Goal: Task Accomplishment & Management: Manage account settings

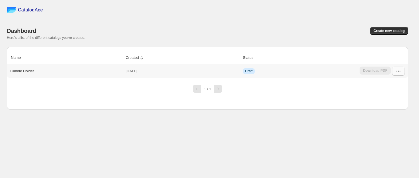
click at [397, 73] on icon "button" at bounding box center [399, 71] width 6 height 6
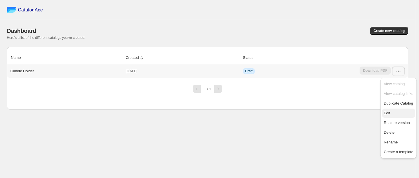
click at [390, 109] on button "Edit" at bounding box center [399, 113] width 33 height 9
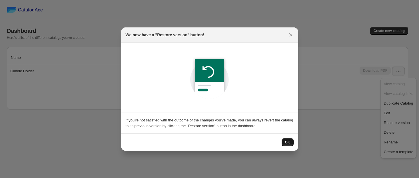
click at [285, 144] on button "OK" at bounding box center [288, 142] width 12 height 8
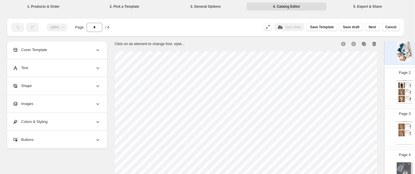
scroll to position [40, 0]
click at [390, 79] on div "Page 2 Clothing Catalog Beads Bandhgala Set - XS / Black The beads bandhgala se…" at bounding box center [403, 84] width 36 height 38
type input "*"
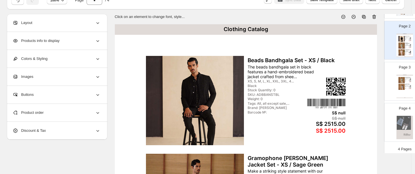
scroll to position [0, 0]
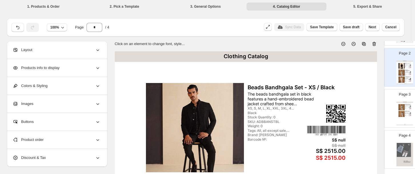
click at [213, 8] on li "3. General Options" at bounding box center [206, 6] width 80 height 8
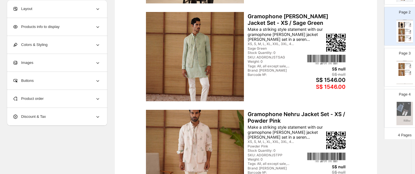
scroll to position [240, 0]
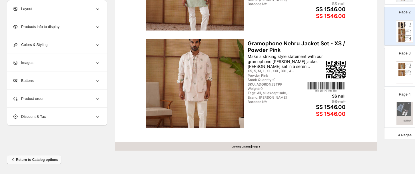
click at [26, 160] on span "Return to Catalog options" at bounding box center [34, 160] width 48 height 6
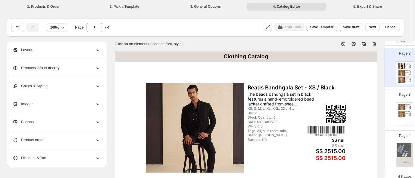
scroll to position [236, 0]
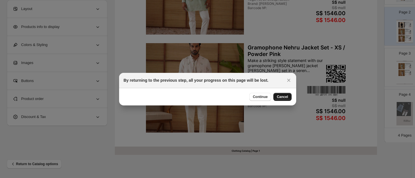
click at [276, 100] on button "Cancel" at bounding box center [283, 97] width 18 height 8
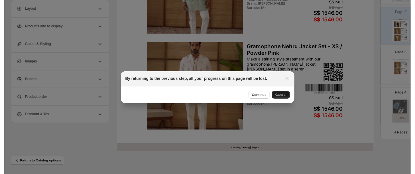
scroll to position [240, 0]
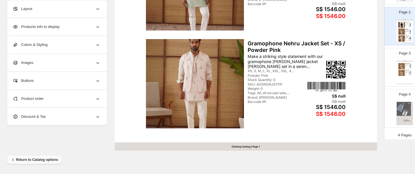
click at [32, 158] on span "Return to Catalog options" at bounding box center [34, 160] width 48 height 6
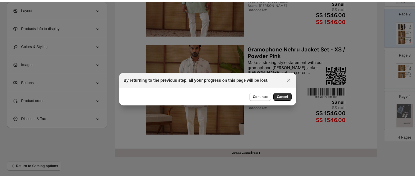
scroll to position [0, 0]
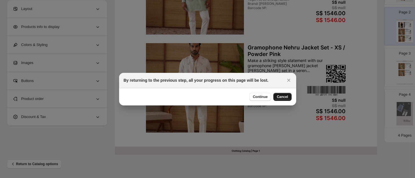
click at [282, 95] on span "Cancel" at bounding box center [282, 97] width 11 height 5
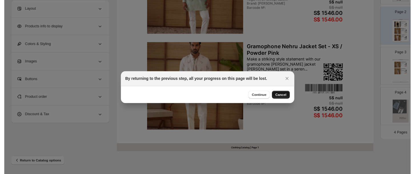
scroll to position [240, 0]
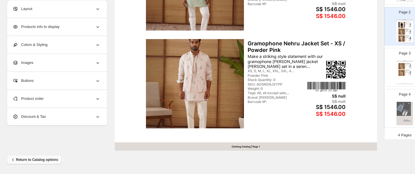
click at [43, 163] on span "Return to Catalog options" at bounding box center [34, 160] width 48 height 6
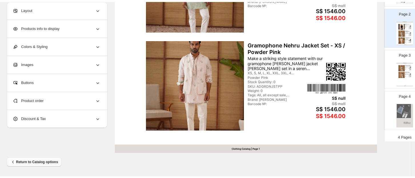
scroll to position [0, 0]
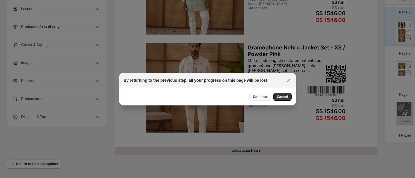
click at [261, 97] on span "Continue" at bounding box center [260, 97] width 15 height 5
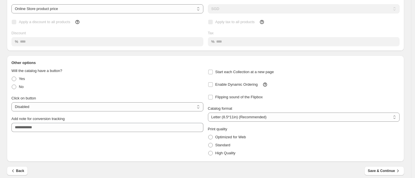
scroll to position [57, 0]
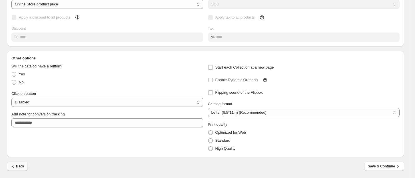
click at [18, 165] on span "Back" at bounding box center [17, 167] width 14 height 6
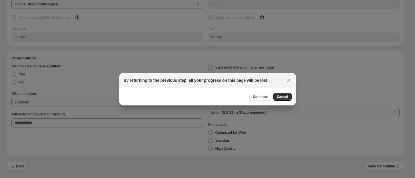
click at [263, 97] on span "Continue" at bounding box center [260, 97] width 15 height 5
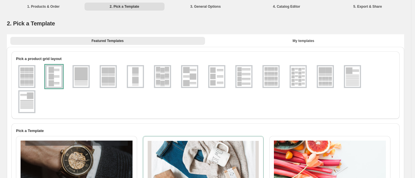
click at [24, 109] on img at bounding box center [26, 101] width 15 height 21
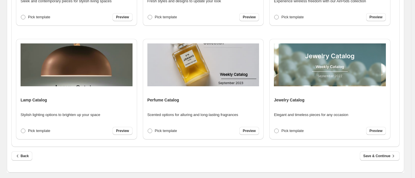
scroll to position [207, 0]
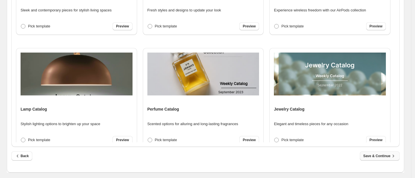
click at [381, 156] on span "Save & Continue" at bounding box center [380, 156] width 33 height 6
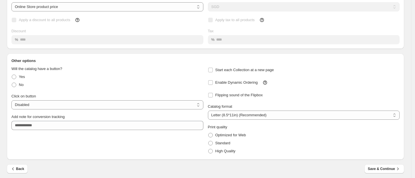
scroll to position [57, 0]
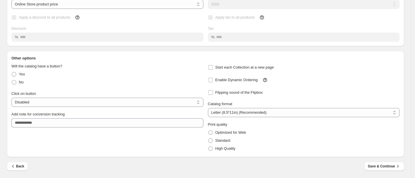
click at [390, 171] on div "Back Save & Continue" at bounding box center [206, 170] width 398 height 17
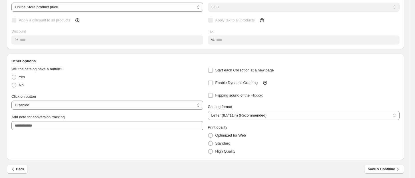
scroll to position [55, 0]
click at [386, 169] on span "Save & Continue" at bounding box center [384, 169] width 33 height 6
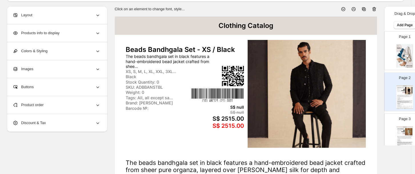
scroll to position [35, 0]
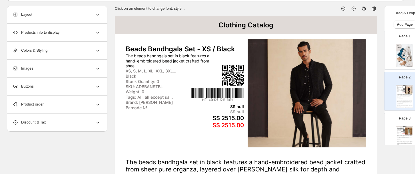
click at [391, 124] on div "Page 3 Clothing Catalog Gramophone Dori Nehru Jacket Set - XS / Sage Green Make…" at bounding box center [403, 130] width 36 height 38
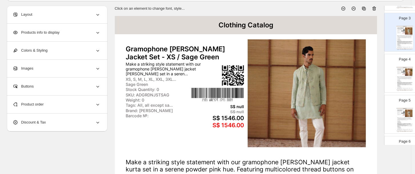
scroll to position [101, 0]
click at [392, 75] on div "Page 4 Clothing Catalog Gramophone Nehru Jacket Set - XS / Powder Pink Make a s…" at bounding box center [403, 70] width 36 height 38
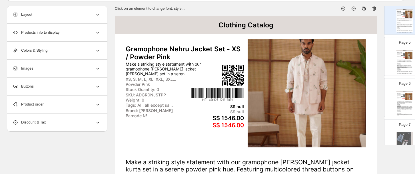
scroll to position [160, 0]
click at [390, 61] on div "Page 5 Clothing Catalog Kairos Diamond FOE Kurta Sage Green Set - XS / Sag... N…" at bounding box center [403, 52] width 36 height 38
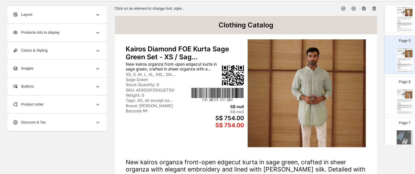
click at [389, 91] on div "Page 6 Clothing Catalog Kairos Diamond Nehru Jacket Set - XS / Persian Vio... K…" at bounding box center [403, 94] width 36 height 38
type input "*"
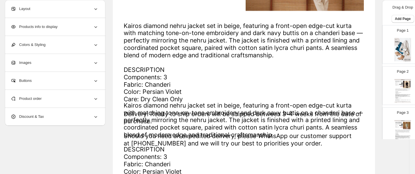
scroll to position [240, 0]
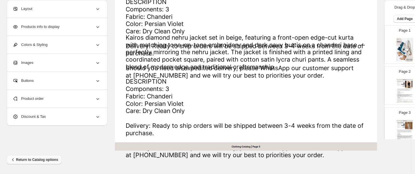
click at [46, 156] on button "Return to Catalog options" at bounding box center [34, 160] width 55 height 9
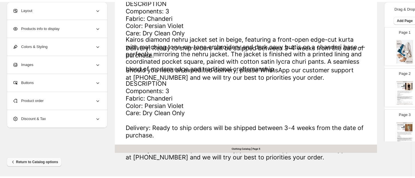
scroll to position [236, 0]
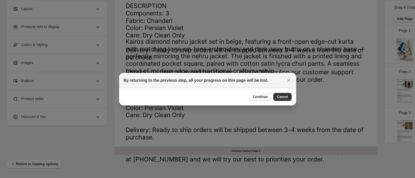
click at [267, 98] on span "Continue" at bounding box center [260, 97] width 15 height 5
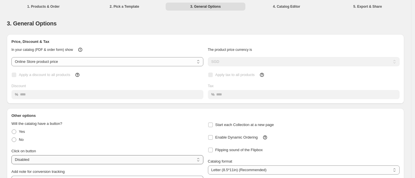
scroll to position [57, 0]
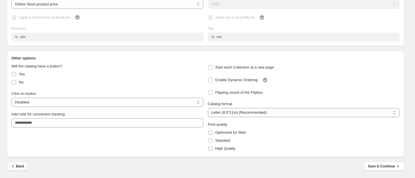
click at [11, 168] on icon "button" at bounding box center [13, 167] width 6 height 6
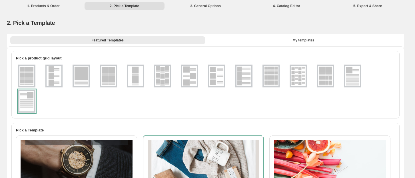
scroll to position [0, 0]
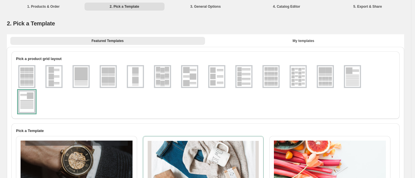
click at [192, 72] on img at bounding box center [189, 76] width 15 height 21
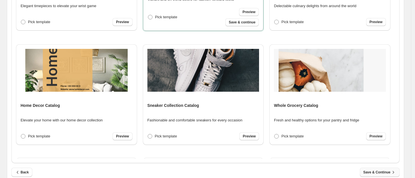
click at [389, 173] on span "Save & Continue" at bounding box center [380, 173] width 33 height 6
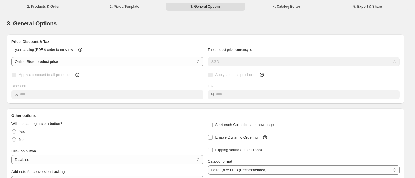
scroll to position [57, 0]
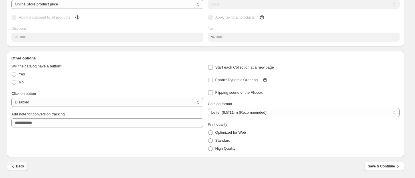
click at [19, 164] on span "Back" at bounding box center [17, 167] width 14 height 6
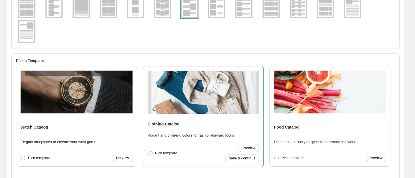
scroll to position [70, 0]
click at [242, 161] on span "Save & continue" at bounding box center [242, 158] width 27 height 5
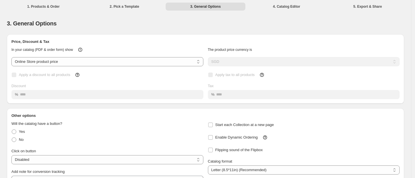
scroll to position [57, 0]
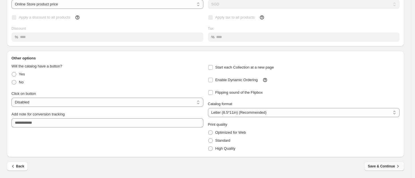
click at [386, 168] on span "Save & Continue" at bounding box center [384, 167] width 33 height 6
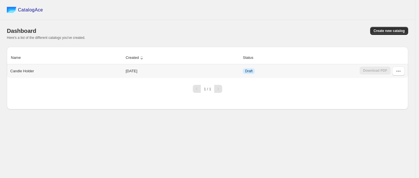
click at [372, 69] on div "Download PDF" at bounding box center [375, 71] width 31 height 9
click at [396, 72] on icon "button" at bounding box center [399, 71] width 6 height 6
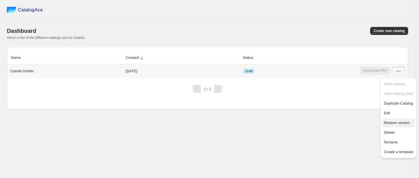
click at [391, 124] on span "Restore version" at bounding box center [397, 123] width 26 height 4
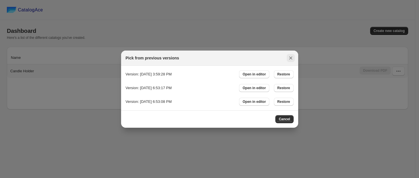
click at [290, 57] on icon ":r7:" at bounding box center [291, 58] width 6 height 6
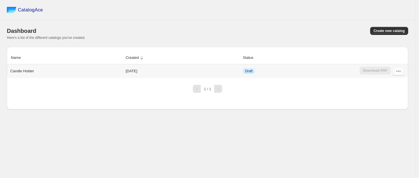
click at [395, 71] on button "button" at bounding box center [399, 71] width 13 height 9
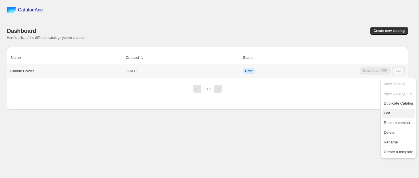
click at [398, 114] on span "Edit" at bounding box center [398, 113] width 29 height 6
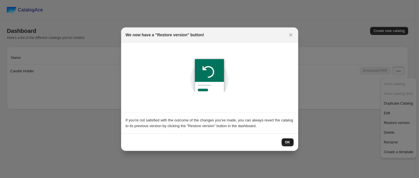
click at [288, 144] on span "OK" at bounding box center [287, 142] width 5 height 5
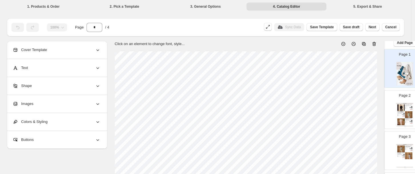
scroll to position [17, 0]
click at [400, 95] on p "Page 2" at bounding box center [405, 96] width 12 height 6
type input "*"
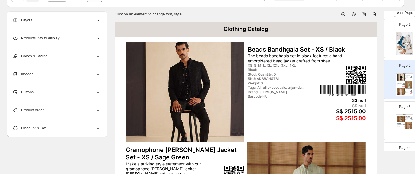
scroll to position [0, 0]
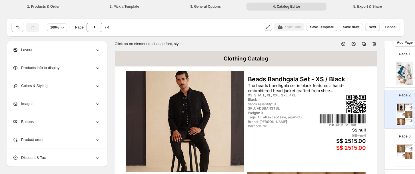
click at [373, 31] on button "Next" at bounding box center [373, 27] width 14 height 8
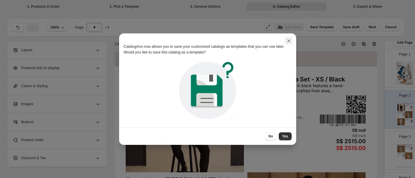
click at [286, 39] on icon ":r16:" at bounding box center [289, 41] width 6 height 6
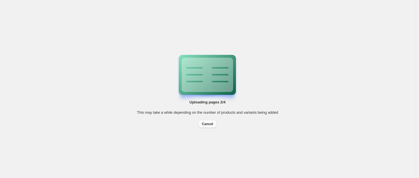
click at [210, 125] on span "Cancel" at bounding box center [207, 124] width 11 height 5
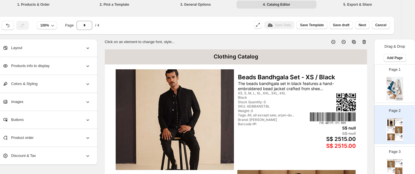
scroll to position [0, 10]
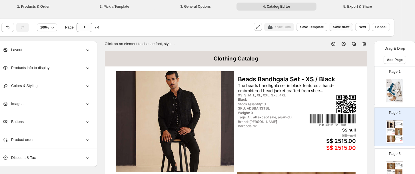
click at [343, 27] on span "Save draft" at bounding box center [341, 27] width 17 height 5
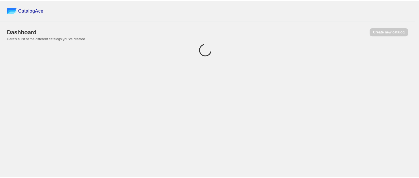
scroll to position [0, 0]
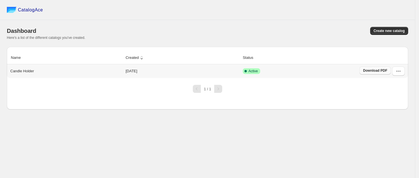
click at [375, 73] on span "Download PDF" at bounding box center [375, 70] width 24 height 5
